Goal: Navigation & Orientation: Find specific page/section

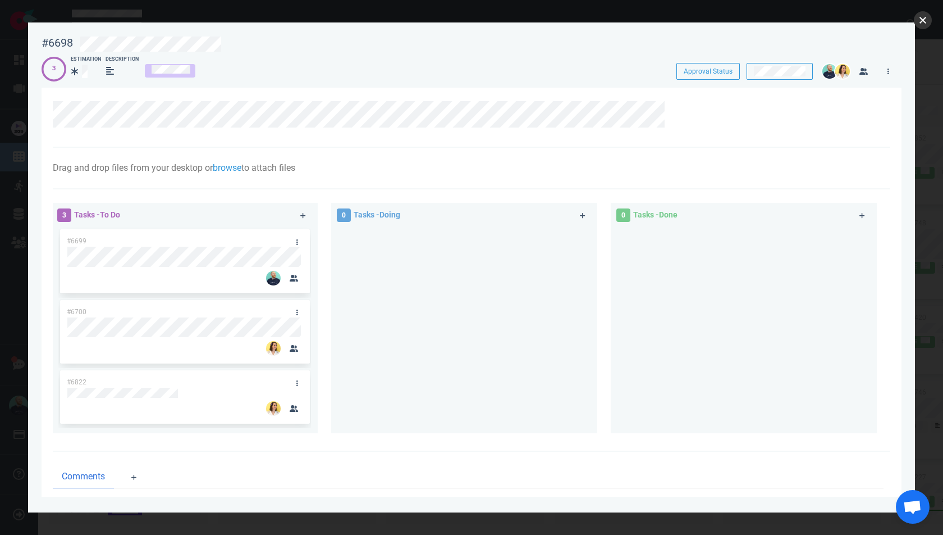
click at [924, 17] on button "close" at bounding box center [923, 20] width 18 height 18
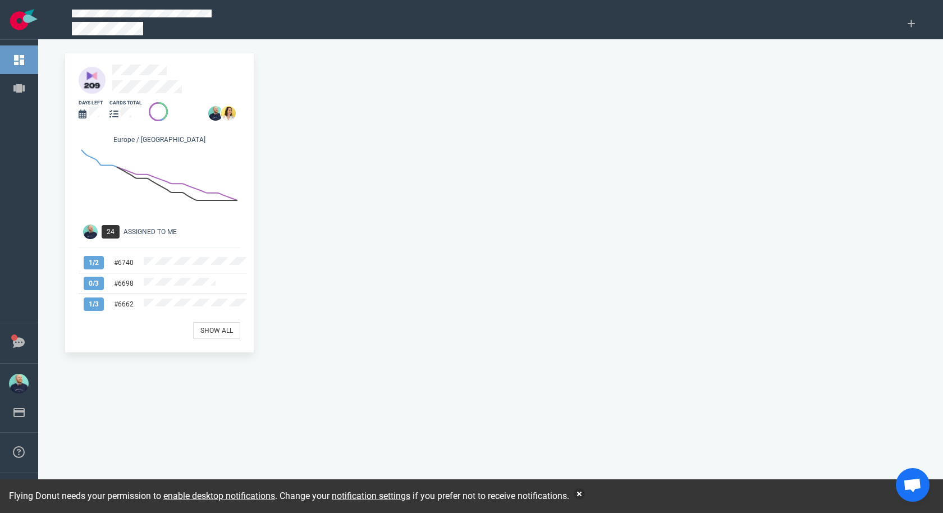
click at [134, 93] on div "cards total" at bounding box center [122, 110] width 39 height 35
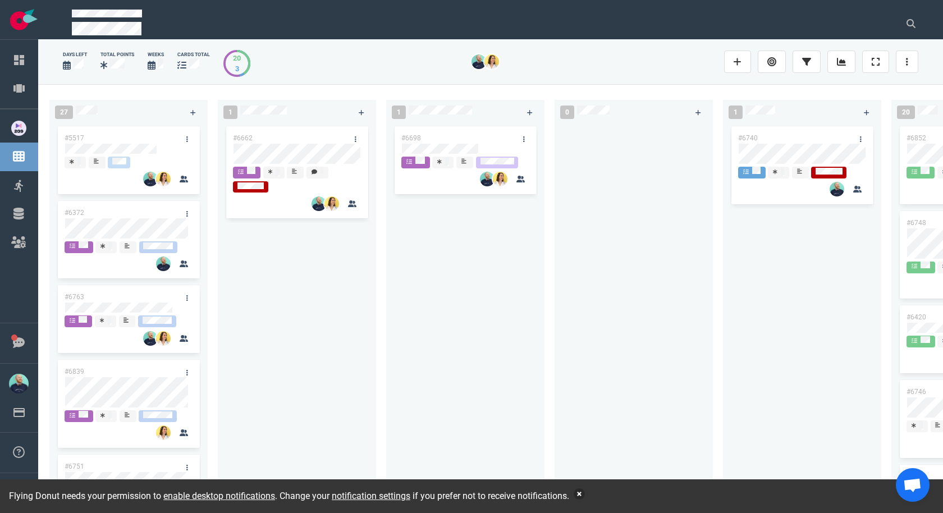
click at [585, 494] on button "button" at bounding box center [579, 494] width 11 height 11
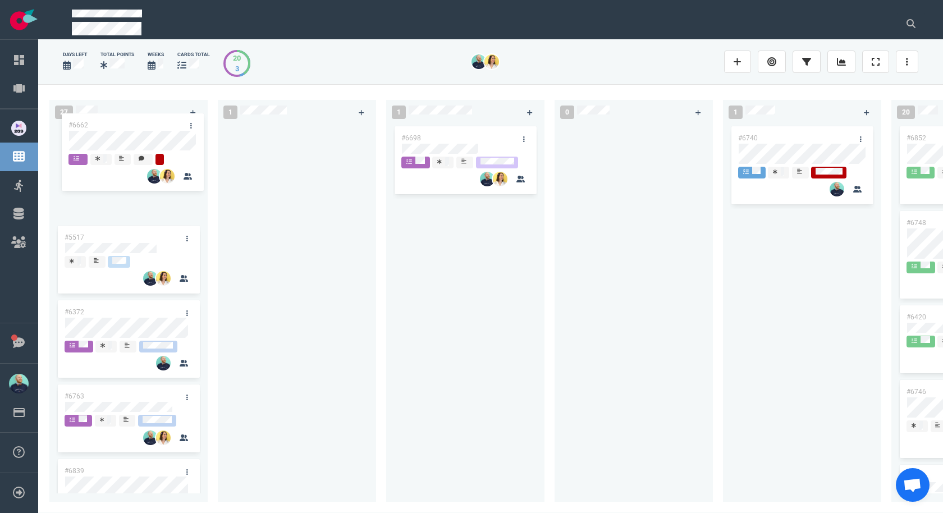
click at [110, 136] on div "27 #5517 #6372 #6763 #6839 #6751 #6675 #6776 #6728 #6726 #6709 #6500 1 #6662 #6…" at bounding box center [490, 298] width 905 height 428
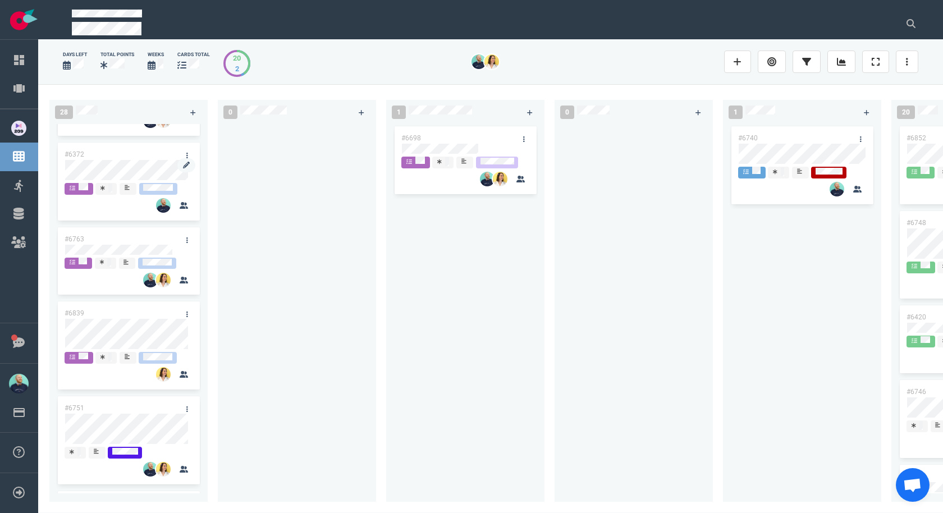
scroll to position [161, 0]
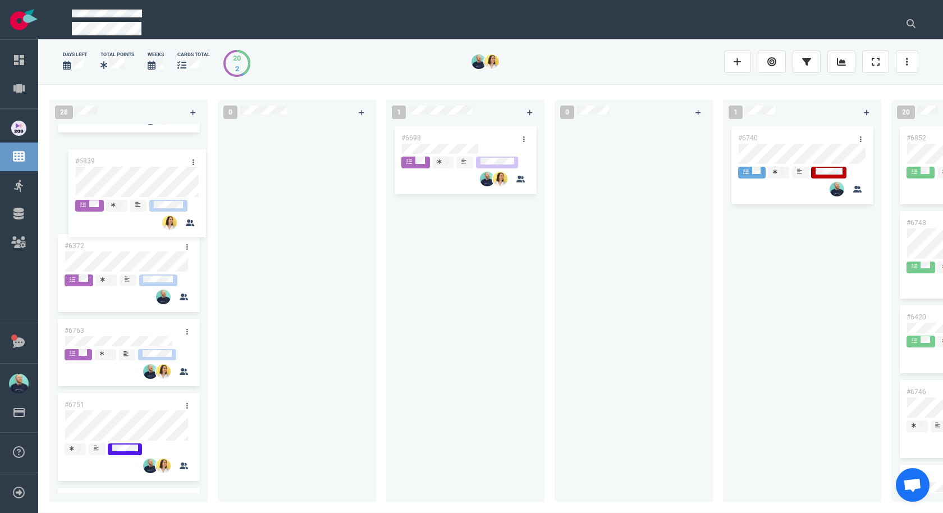
click at [123, 184] on div "#6662 #5517 #6372 #6763 #6839 #6751 #6675 #6776 #6728 #6726 #6709 #6500 #6839" at bounding box center [128, 145] width 145 height 365
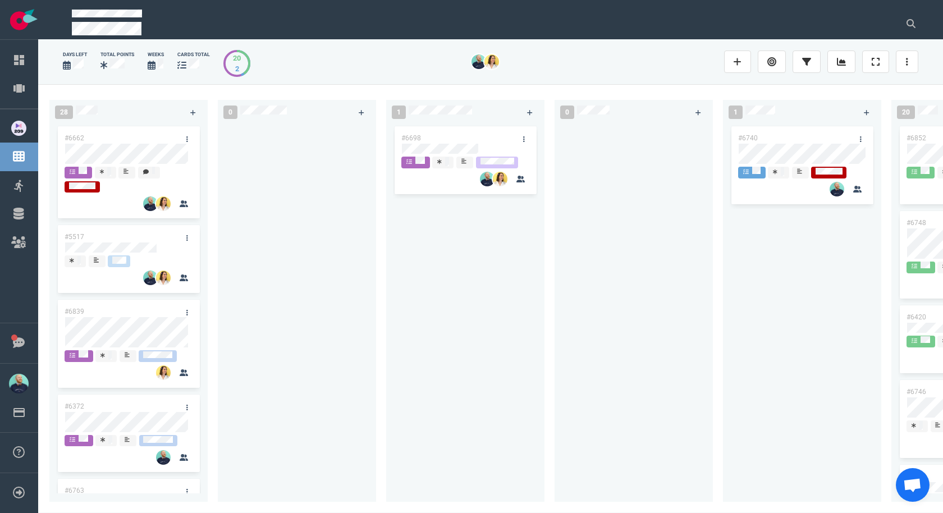
click at [454, 314] on div "#6698" at bounding box center [465, 306] width 145 height 365
